Goal: Task Accomplishment & Management: Complete application form

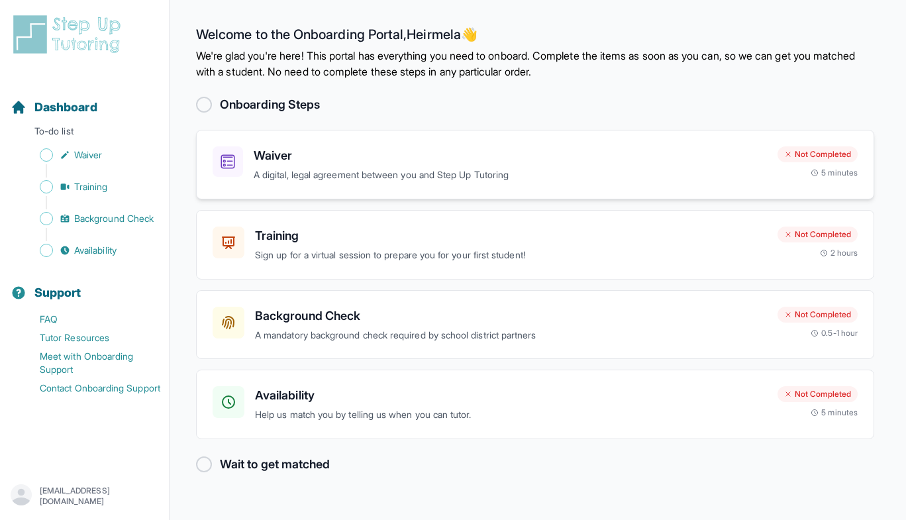
click at [253, 167] on div "Waiver A digital, legal agreement between you and Step Up Tutoring" at bounding box center [490, 164] width 554 height 36
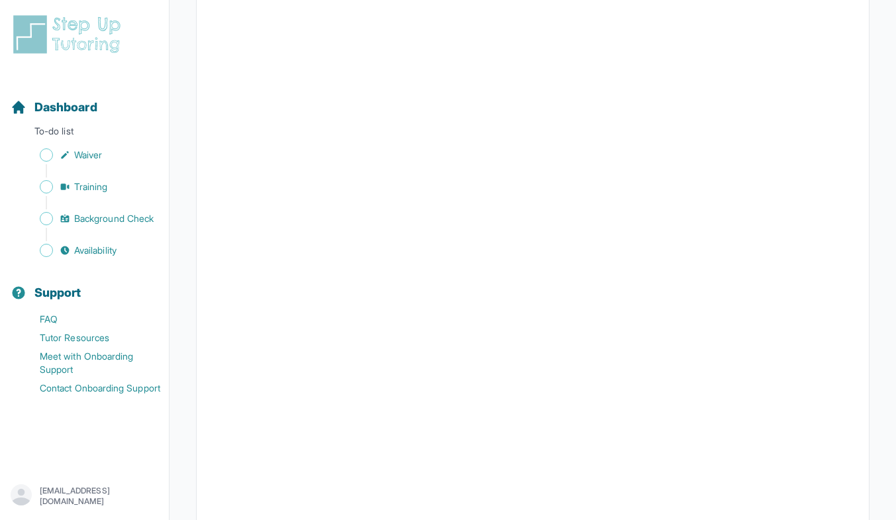
scroll to position [1353, 0]
click at [83, 164] on link "Waiver" at bounding box center [90, 155] width 158 height 19
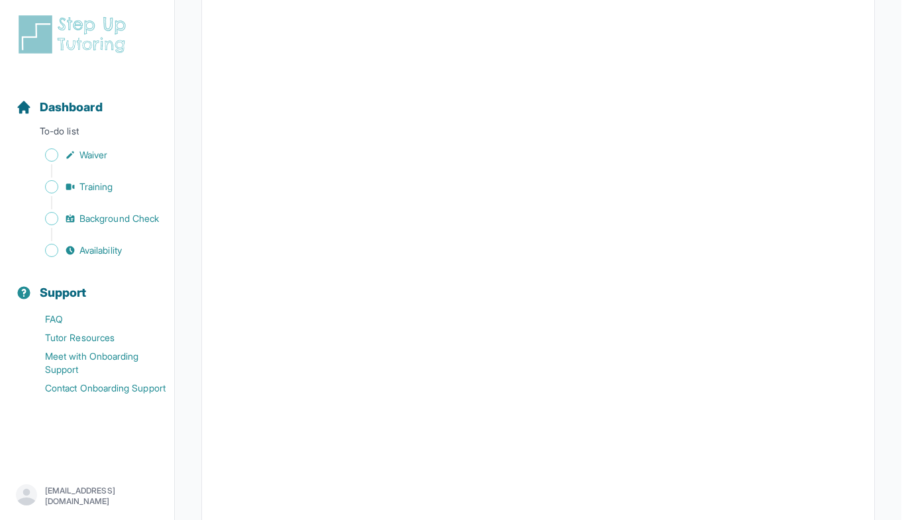
scroll to position [0, 0]
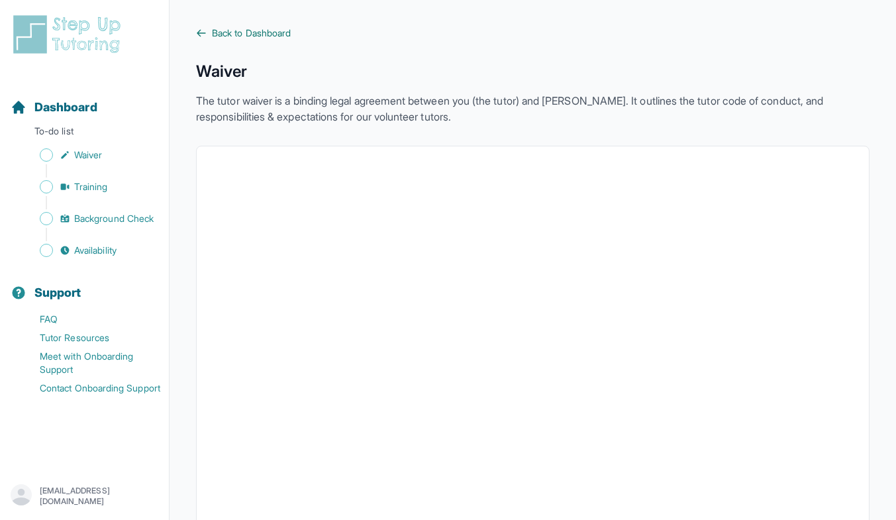
click at [265, 31] on span "Back to Dashboard" at bounding box center [251, 32] width 79 height 13
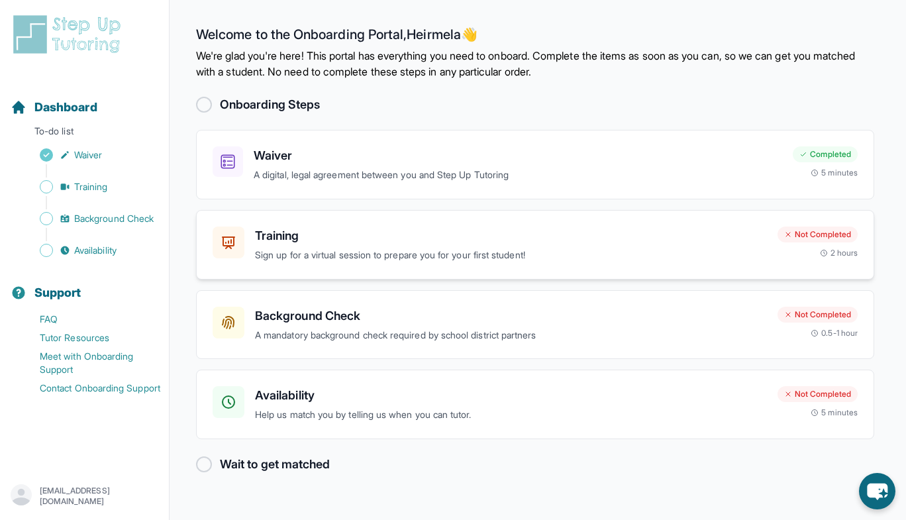
click at [490, 245] on div "Training Sign up for a virtual session to prepare you for your first student!" at bounding box center [511, 244] width 512 height 36
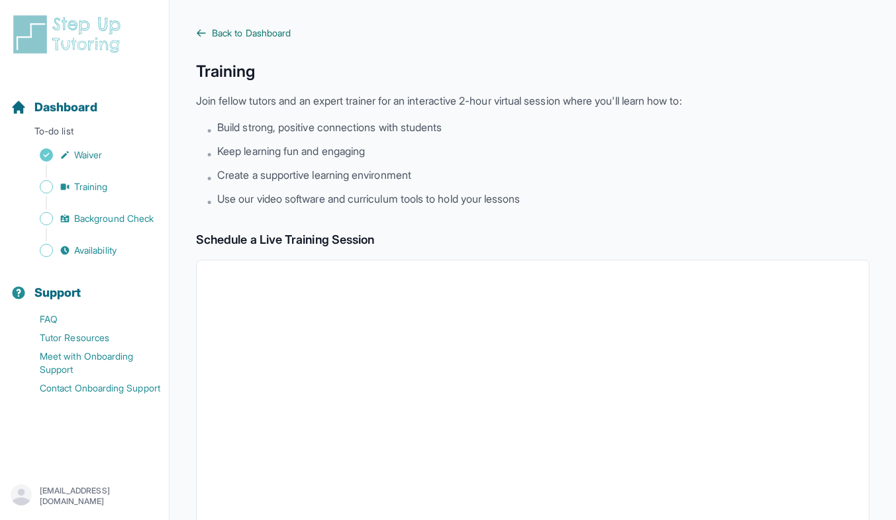
click at [279, 35] on span "Back to Dashboard" at bounding box center [251, 32] width 79 height 13
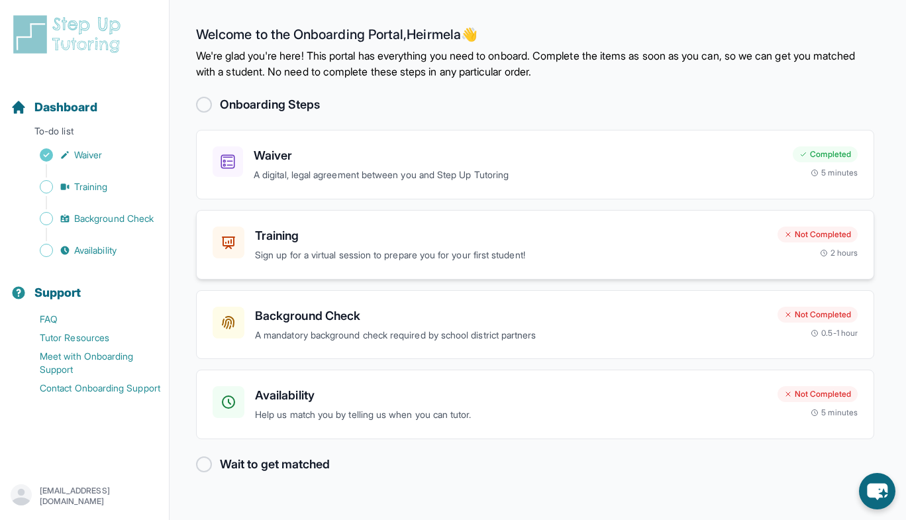
click at [442, 258] on p "Sign up for a virtual session to prepare you for your first student!" at bounding box center [511, 255] width 512 height 15
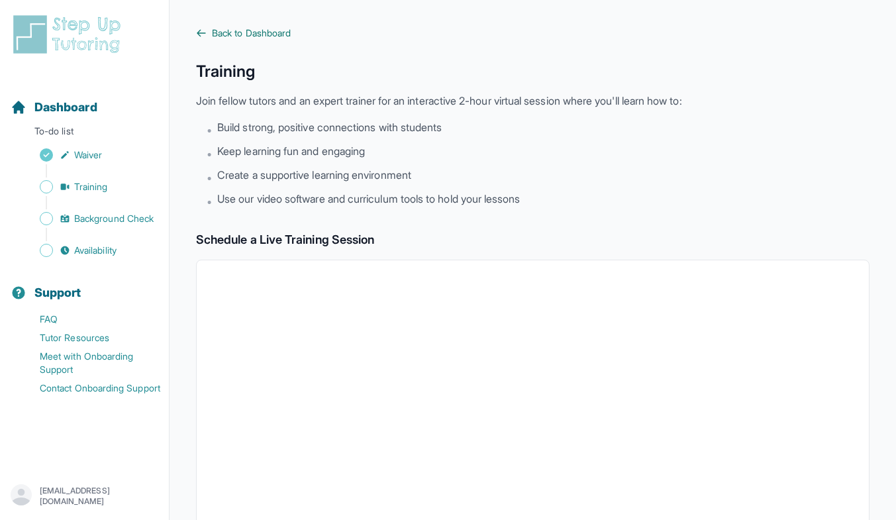
click at [273, 34] on span "Back to Dashboard" at bounding box center [251, 32] width 79 height 13
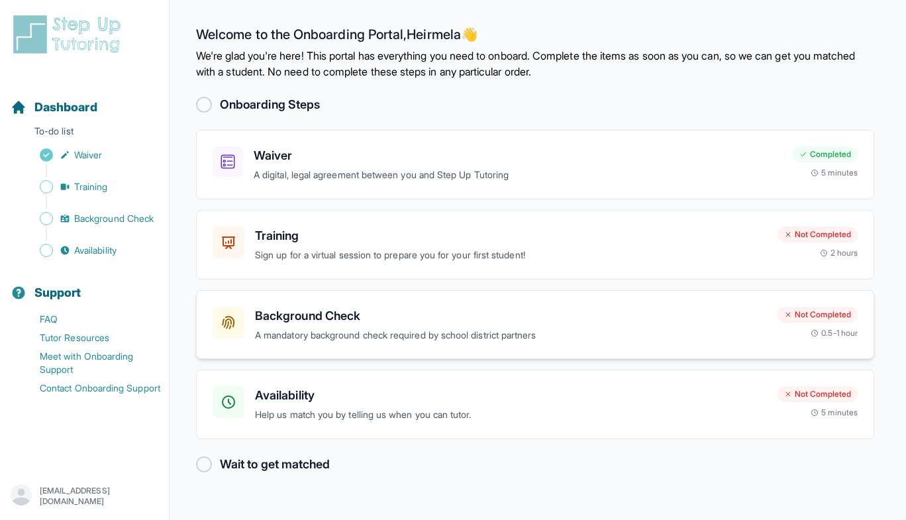
click at [701, 328] on p "A mandatory background check required by school district partners" at bounding box center [511, 335] width 512 height 15
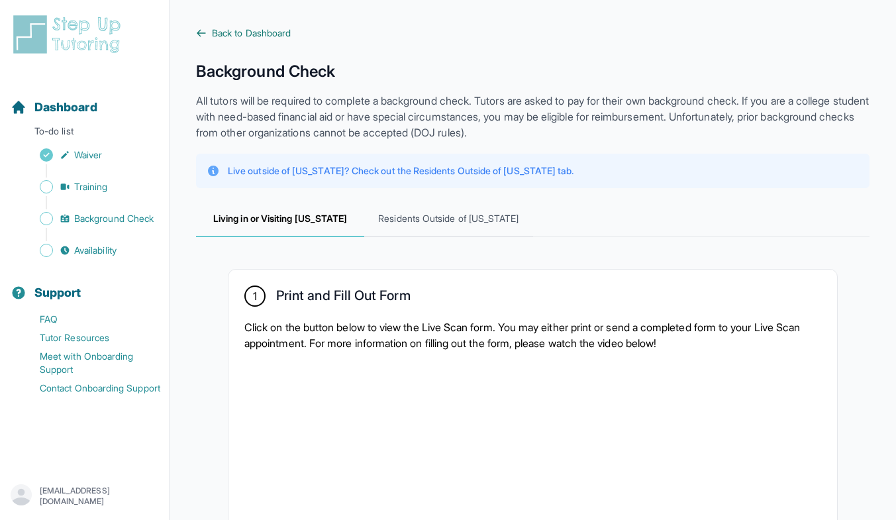
click at [261, 38] on span "Back to Dashboard" at bounding box center [251, 32] width 79 height 13
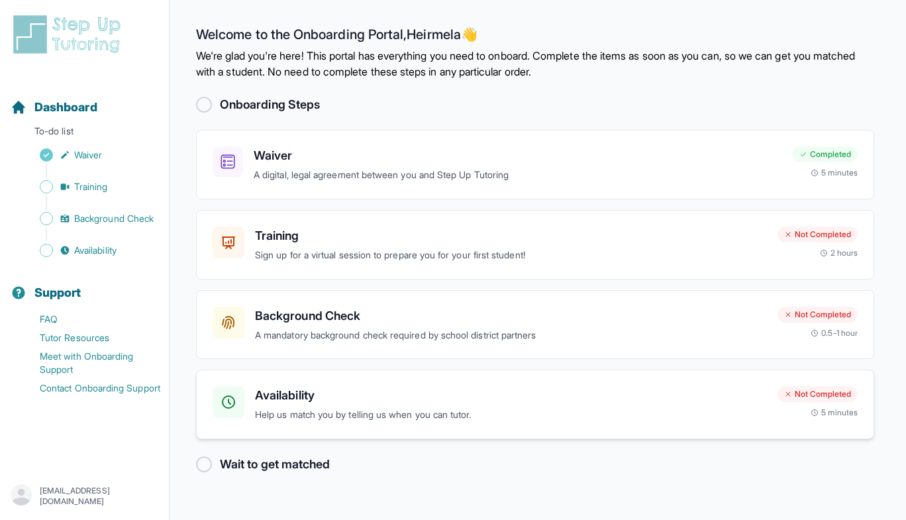
click at [732, 395] on h3 "Availability" at bounding box center [511, 395] width 512 height 19
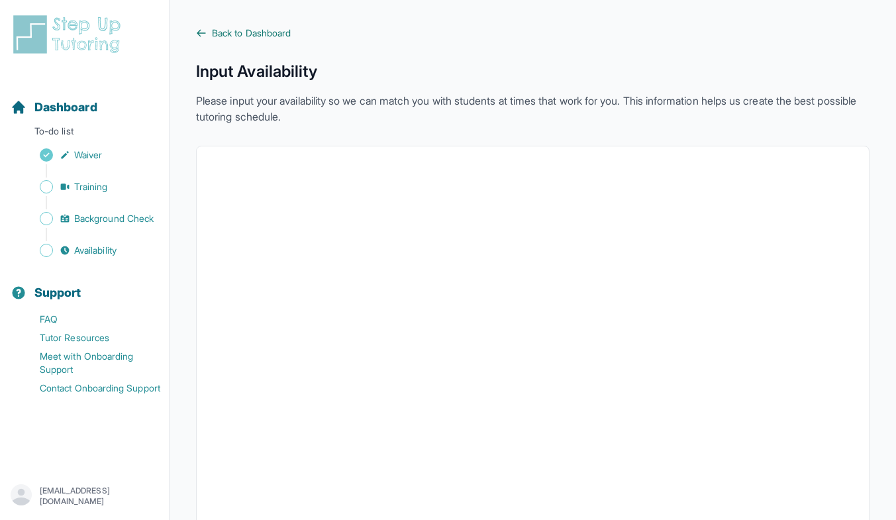
click at [279, 28] on span "Back to Dashboard" at bounding box center [251, 32] width 79 height 13
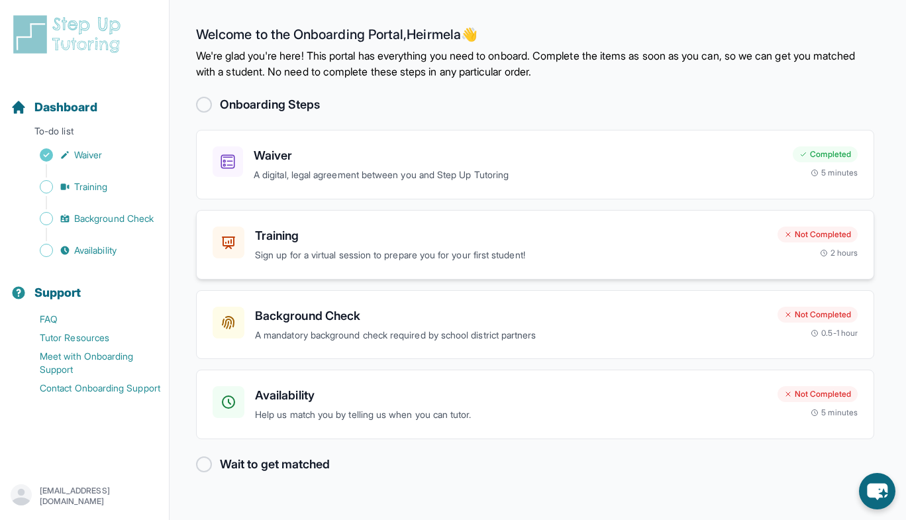
click at [610, 247] on div "Training Sign up for a virtual session to prepare you for your first student!" at bounding box center [511, 244] width 512 height 36
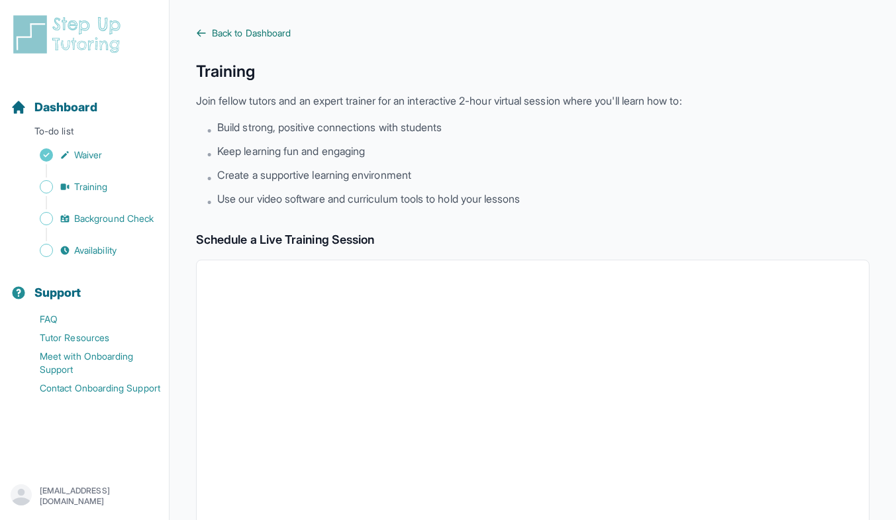
click at [281, 30] on span "Back to Dashboard" at bounding box center [251, 32] width 79 height 13
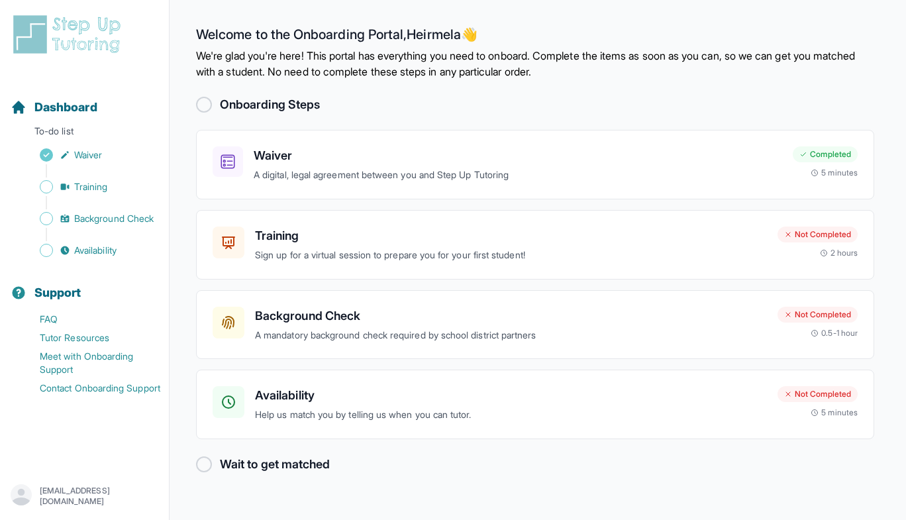
click at [809, 400] on div "Not Completed" at bounding box center [817, 394] width 80 height 16
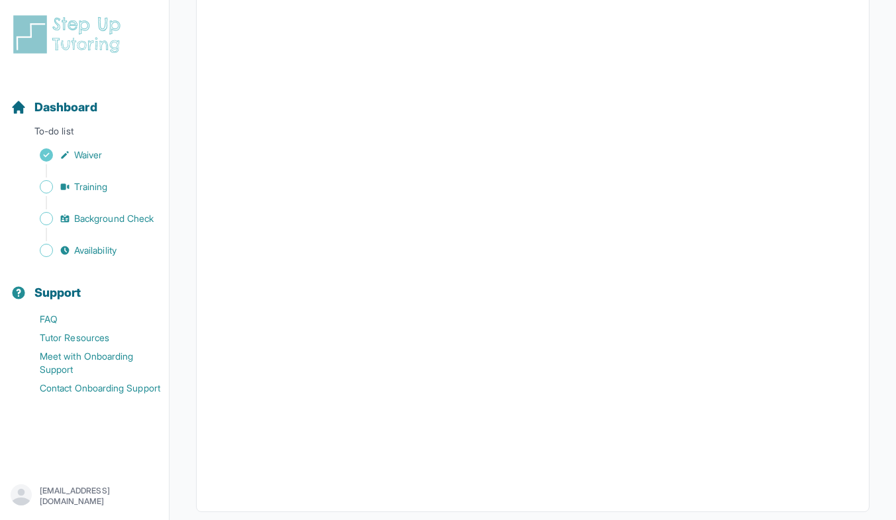
scroll to position [250, 0]
click at [122, 182] on link "Training" at bounding box center [90, 186] width 158 height 19
click at [144, 217] on span "Background Check" at bounding box center [113, 218] width 79 height 13
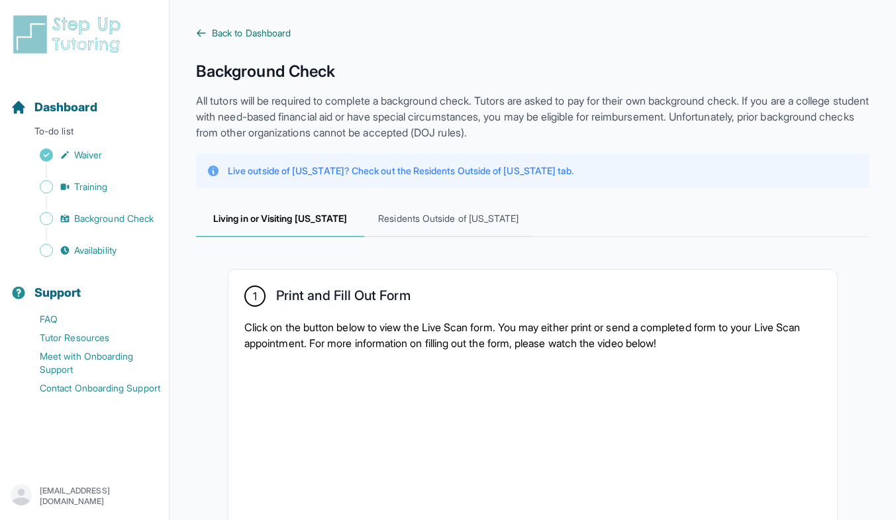
click at [264, 35] on span "Back to Dashboard" at bounding box center [251, 32] width 79 height 13
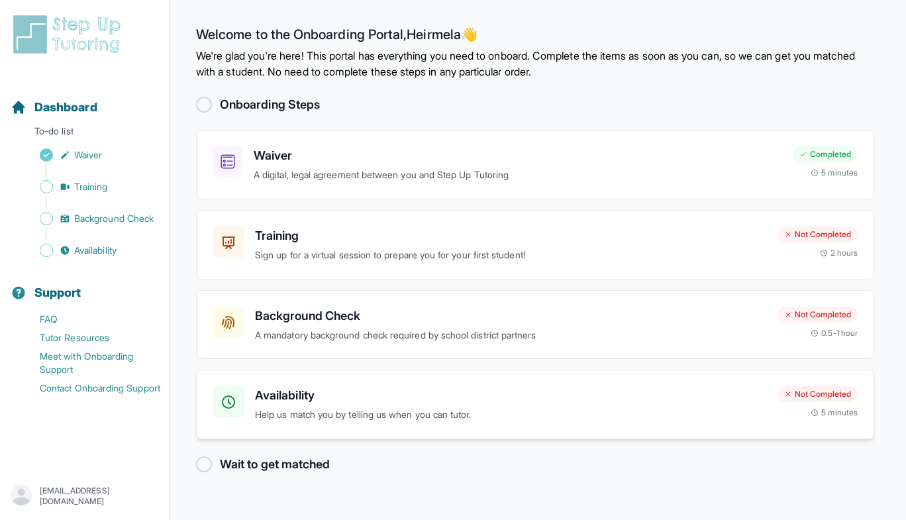
click at [587, 399] on h3 "Availability" at bounding box center [511, 395] width 512 height 19
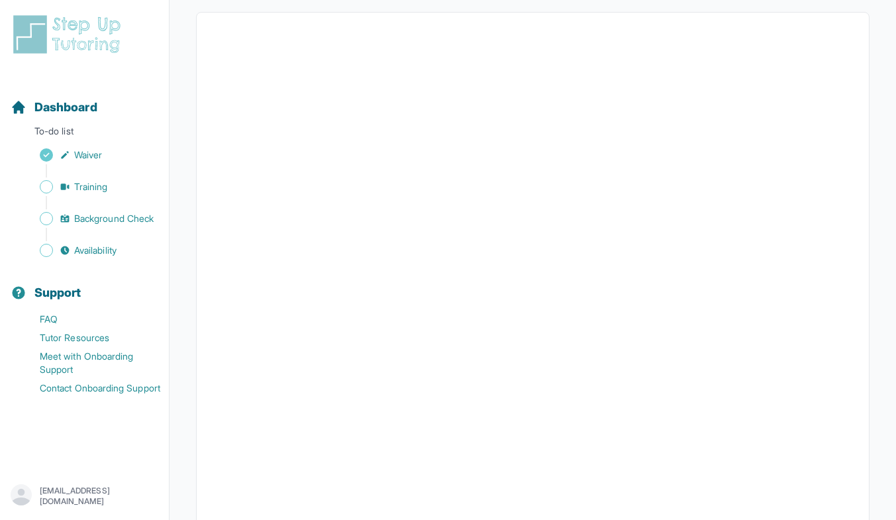
scroll to position [250, 0]
click at [112, 249] on span "Availability" at bounding box center [95, 250] width 42 height 13
click at [95, 142] on p "To-do list" at bounding box center [84, 133] width 158 height 19
click at [94, 106] on span "Dashboard" at bounding box center [65, 107] width 63 height 19
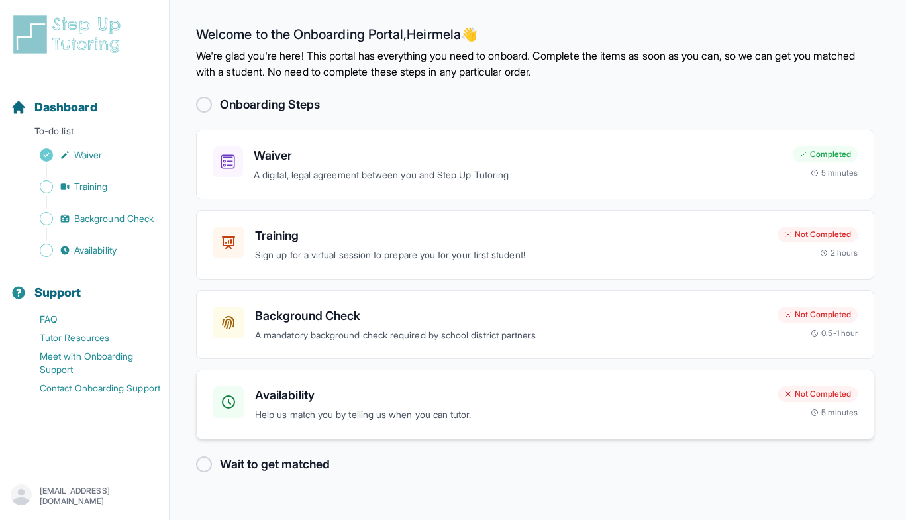
click at [798, 413] on div "Not Completed 5 minutes" at bounding box center [817, 402] width 80 height 32
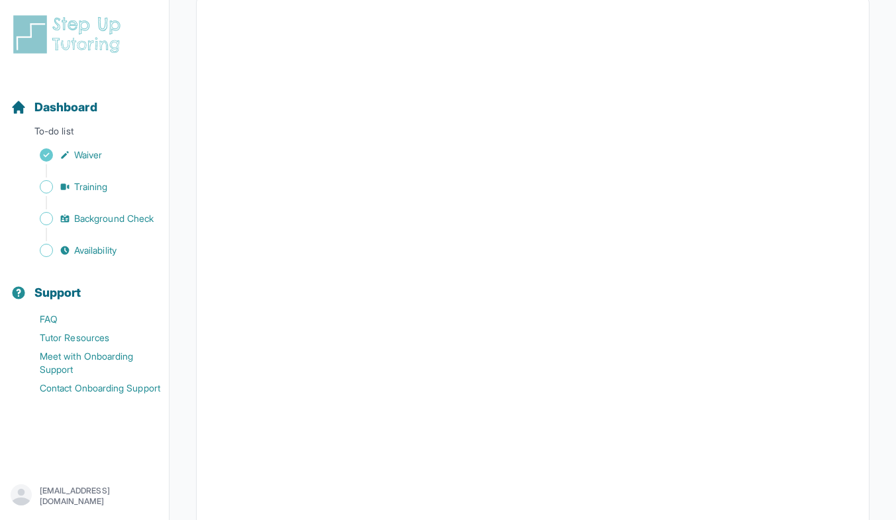
scroll to position [168, 0]
click at [107, 193] on span "Training" at bounding box center [91, 186] width 34 height 13
